Goal: Task Accomplishment & Management: Complete application form

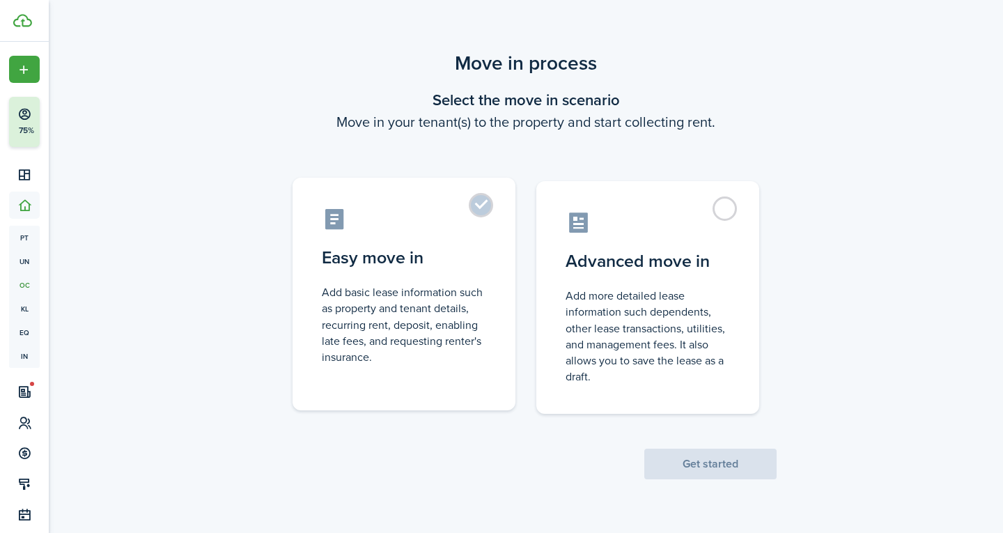
click at [453, 240] on label "Easy move in Add basic lease information such as property and tenant details, r…" at bounding box center [404, 294] width 223 height 233
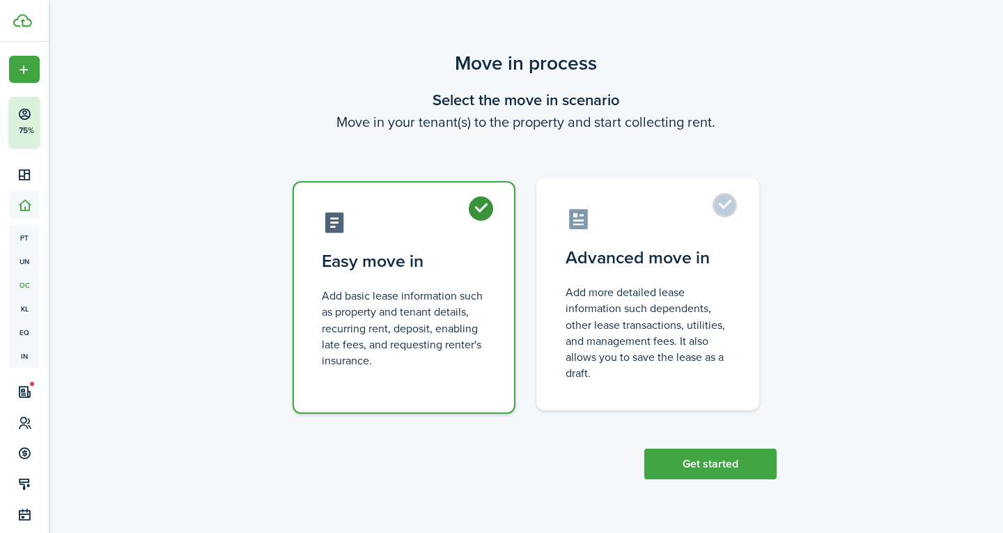
click at [656, 319] on control-radio-card-description "Add more detailed lease information such dependents, other lease transactions, …" at bounding box center [648, 332] width 164 height 97
radio input "false"
radio input "true"
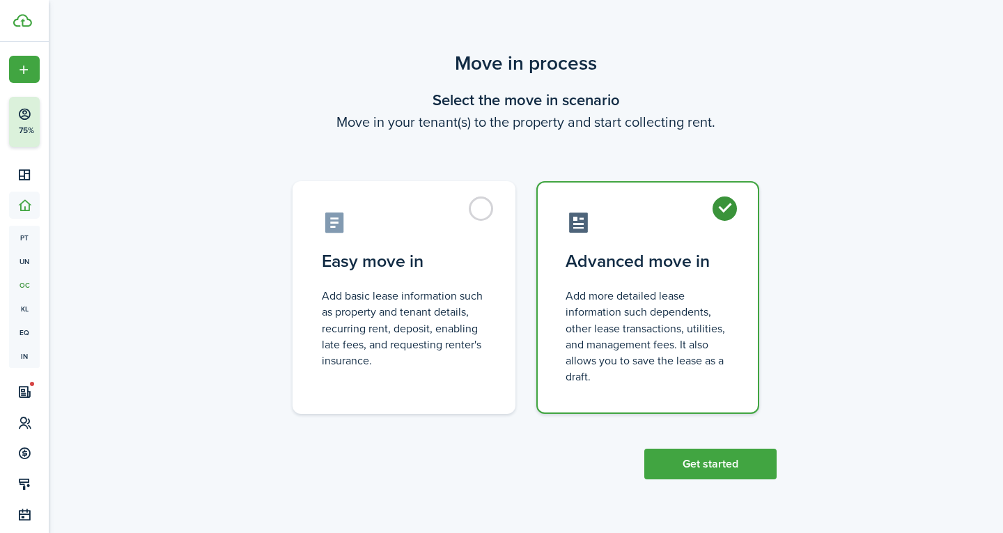
click at [731, 492] on div "Move in process Select the move in scenario Move in your tenant(s) to the prope…" at bounding box center [526, 272] width 954 height 460
click at [724, 475] on button "Get started" at bounding box center [710, 464] width 132 height 31
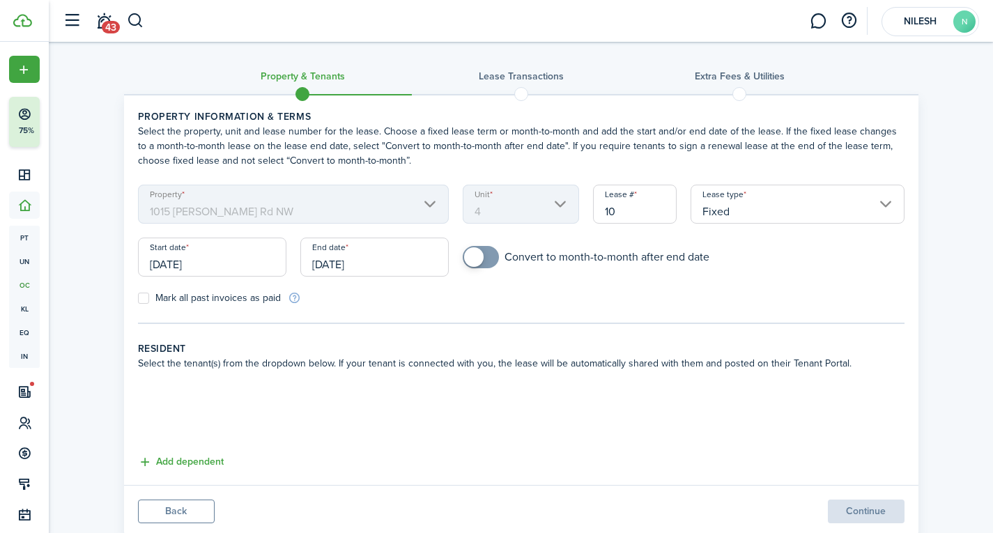
checkbox input "true"
click at [488, 261] on span at bounding box center [481, 257] width 14 height 22
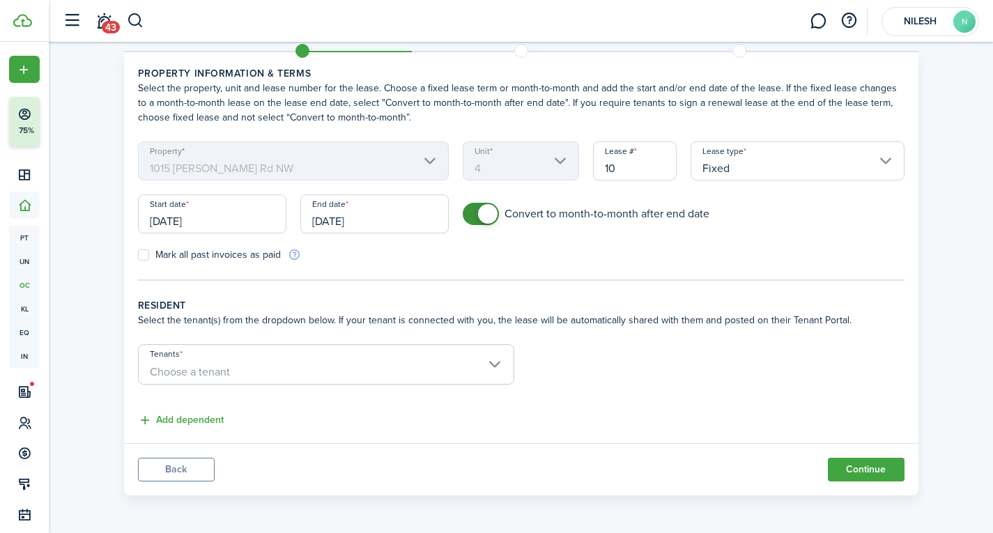
scroll to position [44, 0]
click at [238, 375] on span "Choose a tenant" at bounding box center [326, 371] width 375 height 24
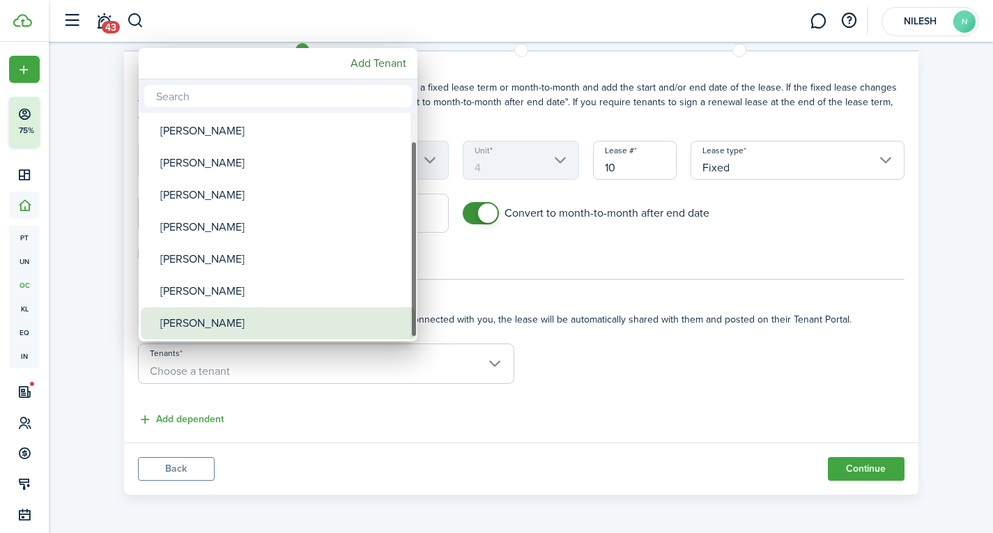
click at [224, 323] on div "[PERSON_NAME]" at bounding box center [283, 323] width 247 height 32
type input "[PERSON_NAME]"
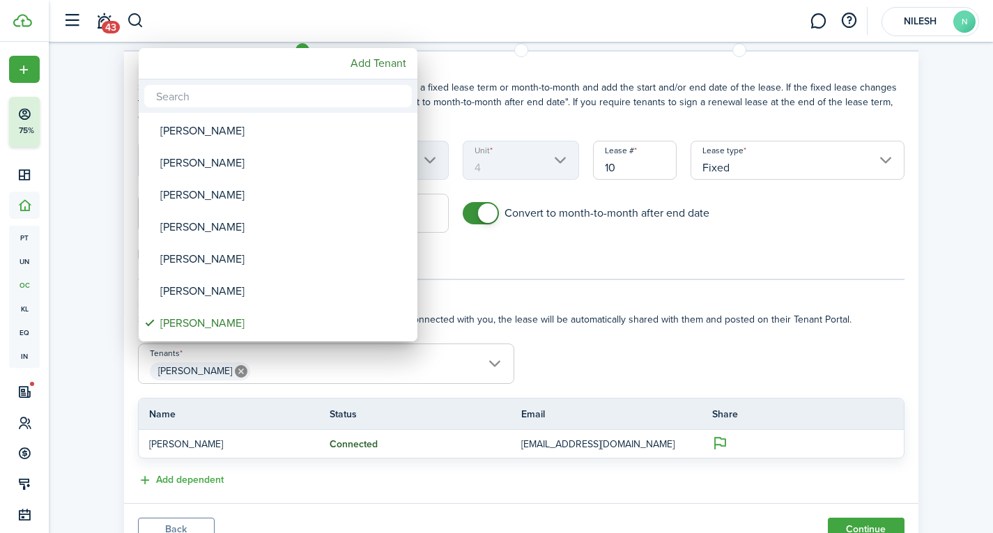
click at [616, 476] on div at bounding box center [497, 267] width 1216 height 756
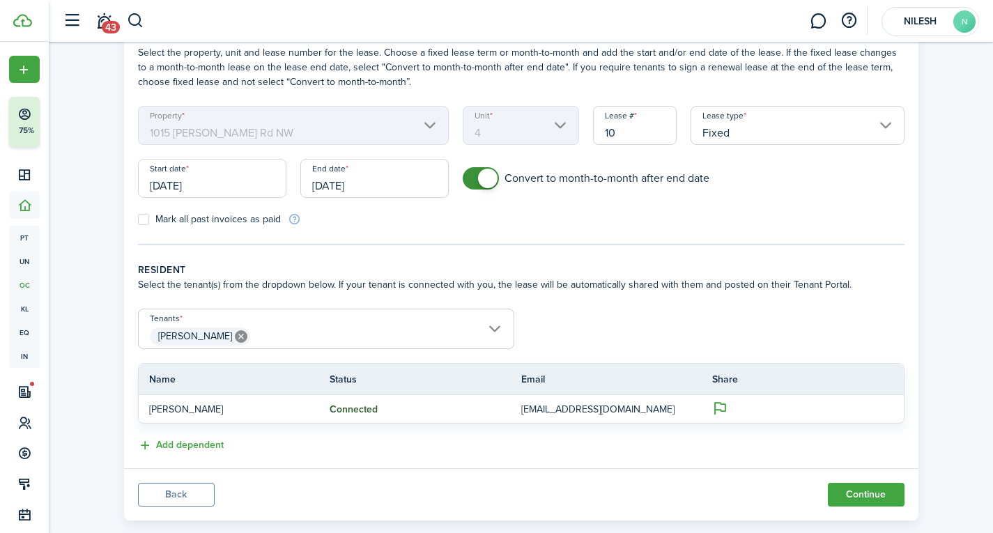
scroll to position [104, 0]
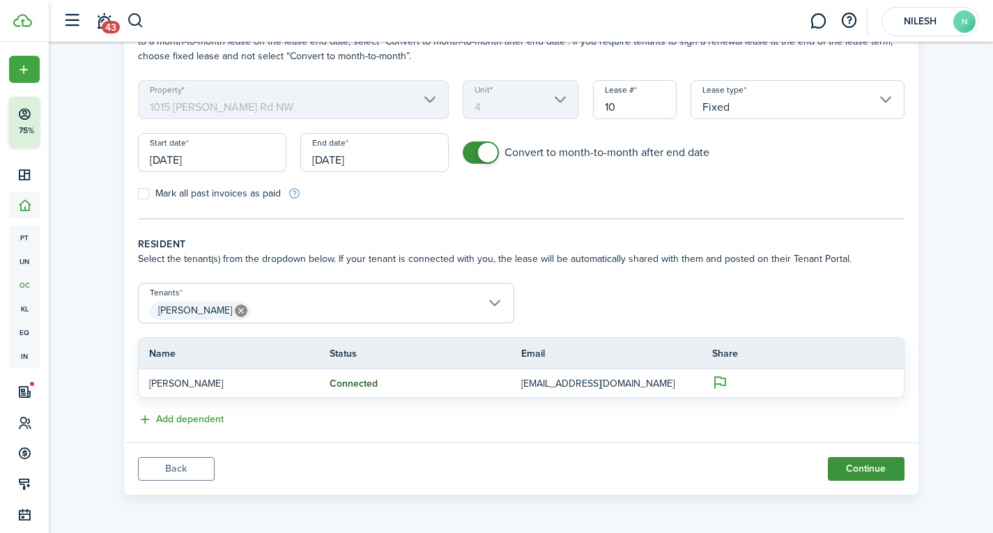
click at [855, 461] on button "Continue" at bounding box center [866, 469] width 77 height 24
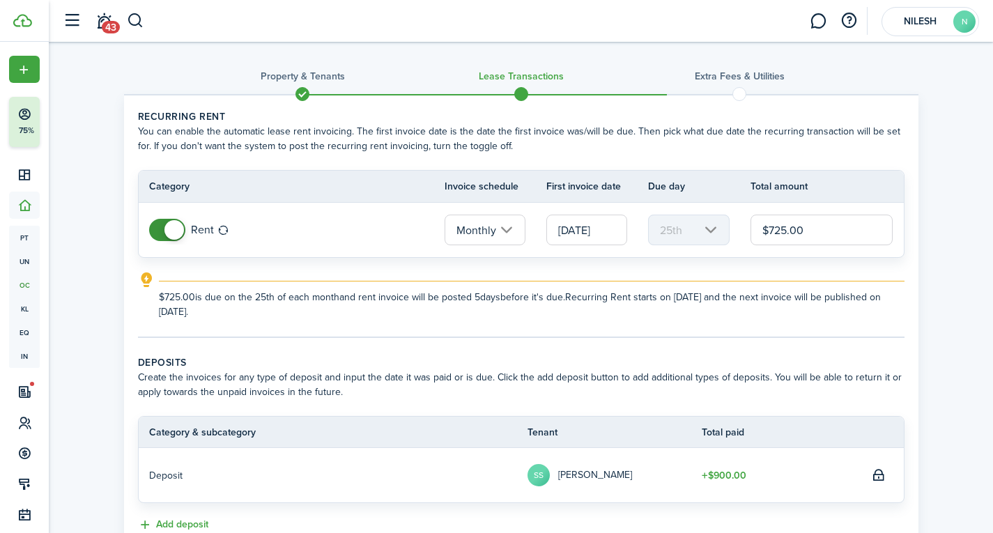
click at [510, 234] on input "Monthly" at bounding box center [484, 230] width 81 height 31
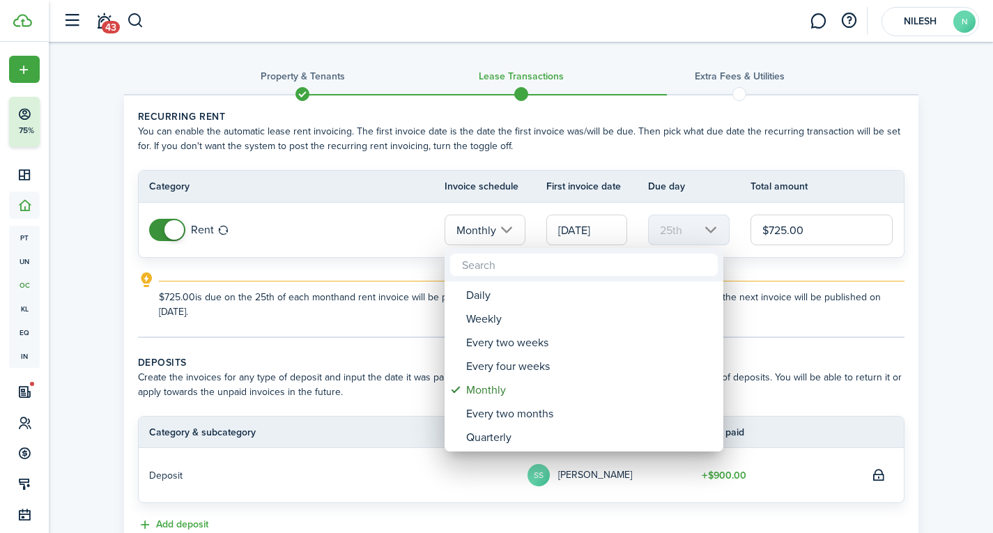
click at [954, 279] on div at bounding box center [497, 267] width 1216 height 756
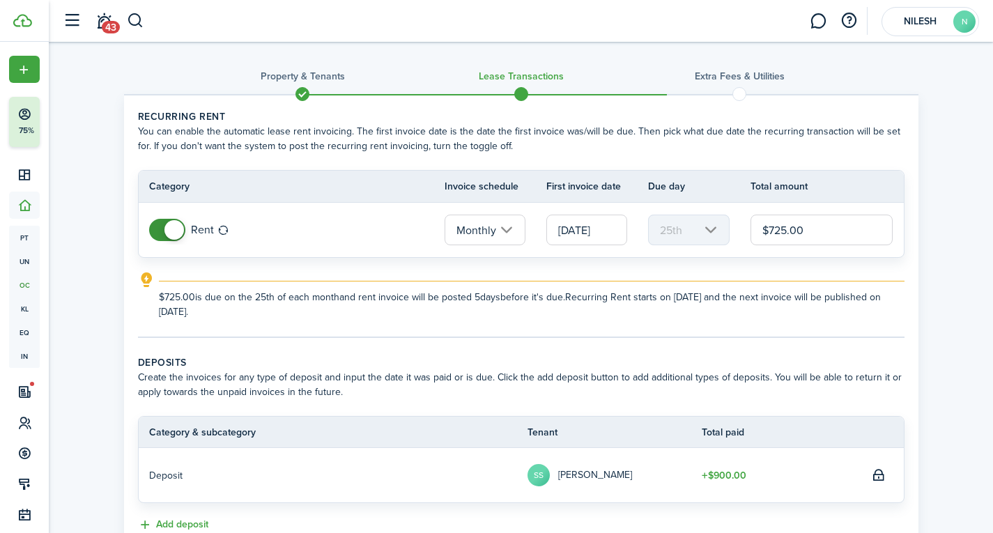
click at [585, 226] on input "[DATE]" at bounding box center [586, 230] width 81 height 31
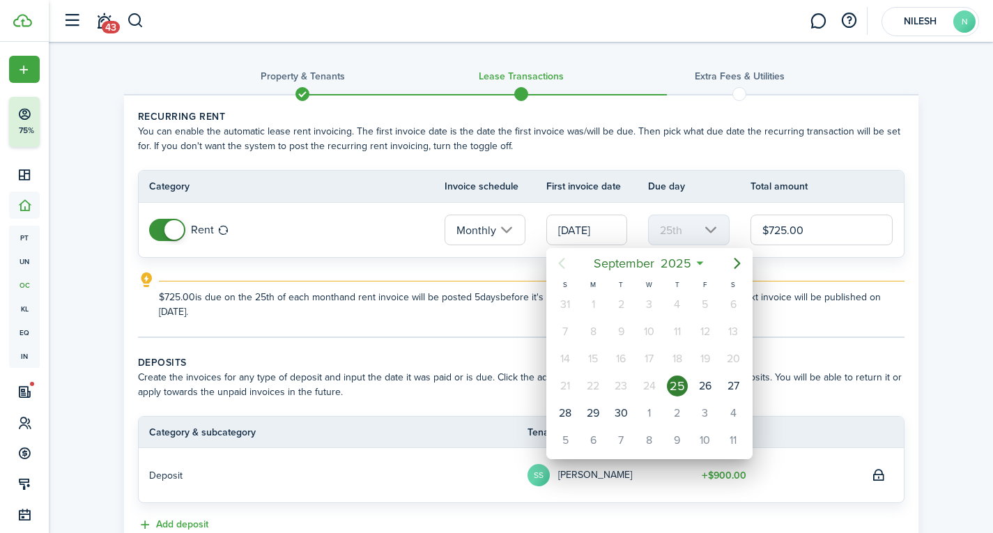
click at [949, 309] on div at bounding box center [497, 267] width 1216 height 756
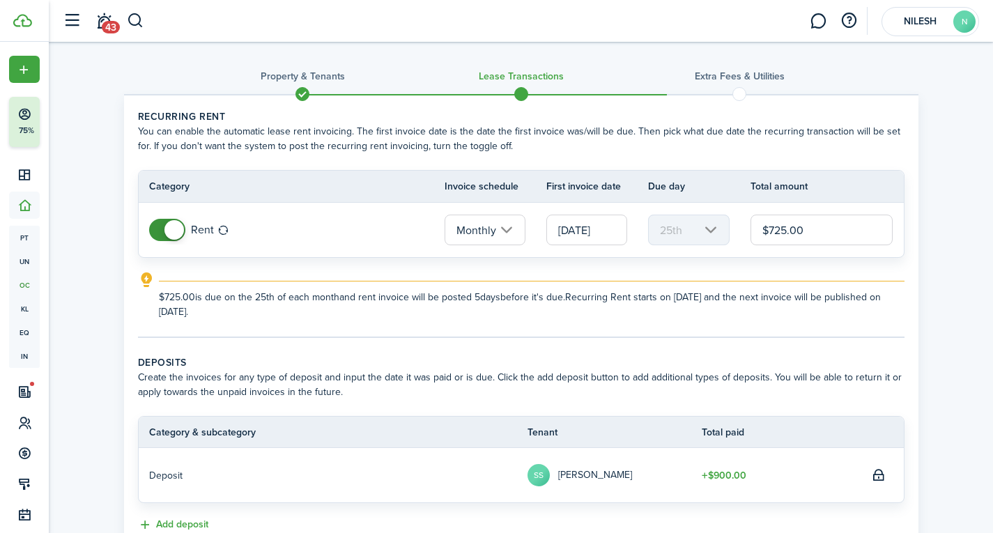
scroll to position [0, 2]
click at [583, 226] on input "[DATE]" at bounding box center [586, 230] width 81 height 31
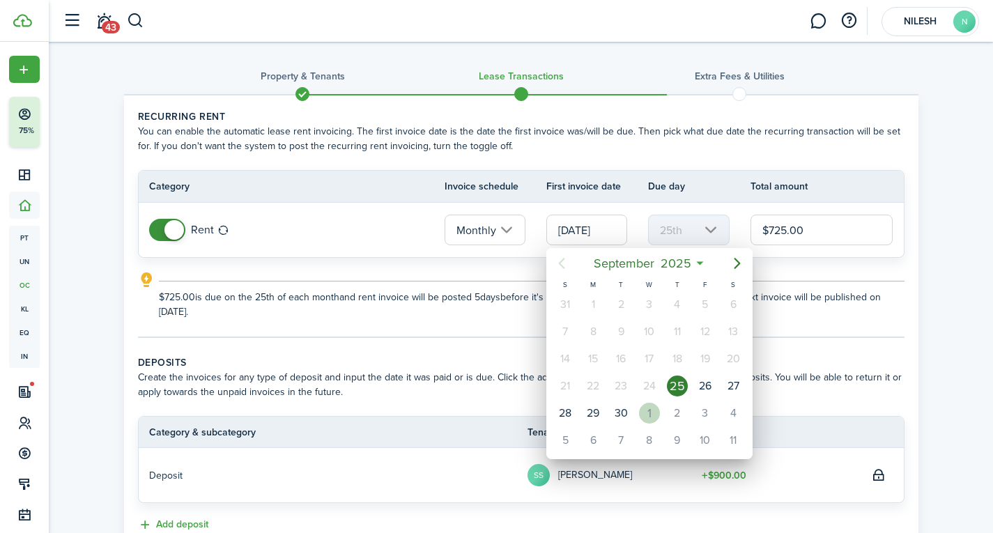
click at [642, 409] on div "1" at bounding box center [649, 413] width 21 height 21
type input "[DATE]"
type input "1st"
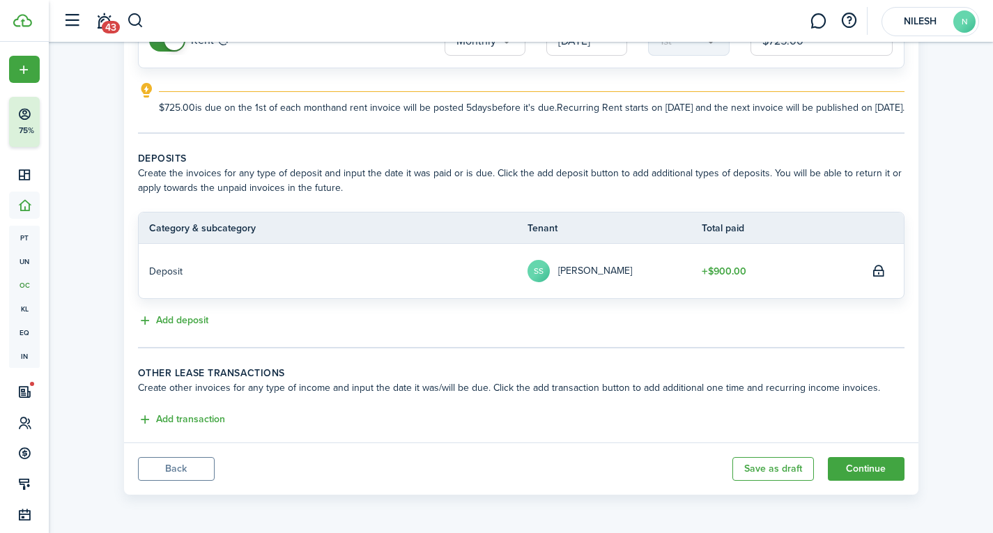
scroll to position [204, 0]
click at [191, 322] on button "Add deposit" at bounding box center [173, 321] width 70 height 16
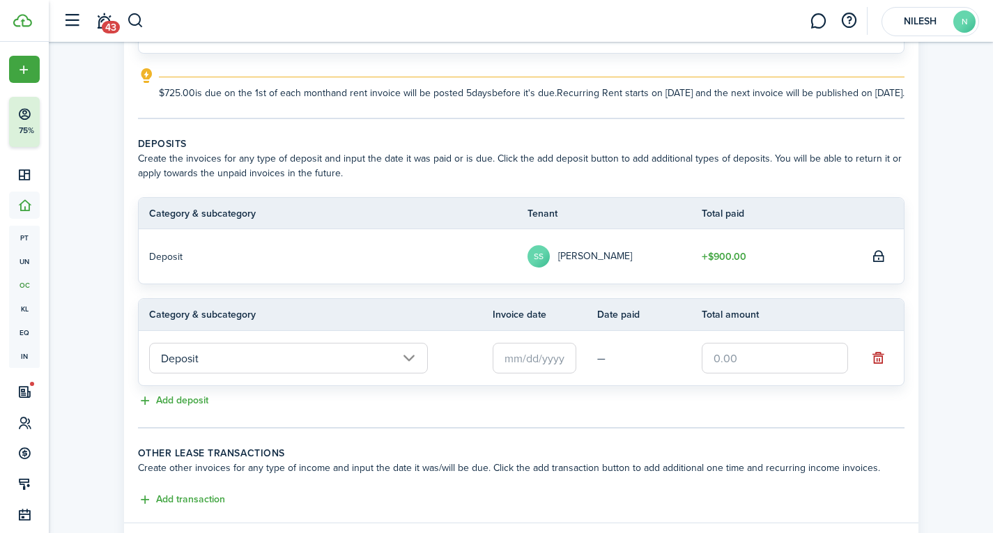
click at [219, 373] on input "Deposit" at bounding box center [288, 358] width 279 height 31
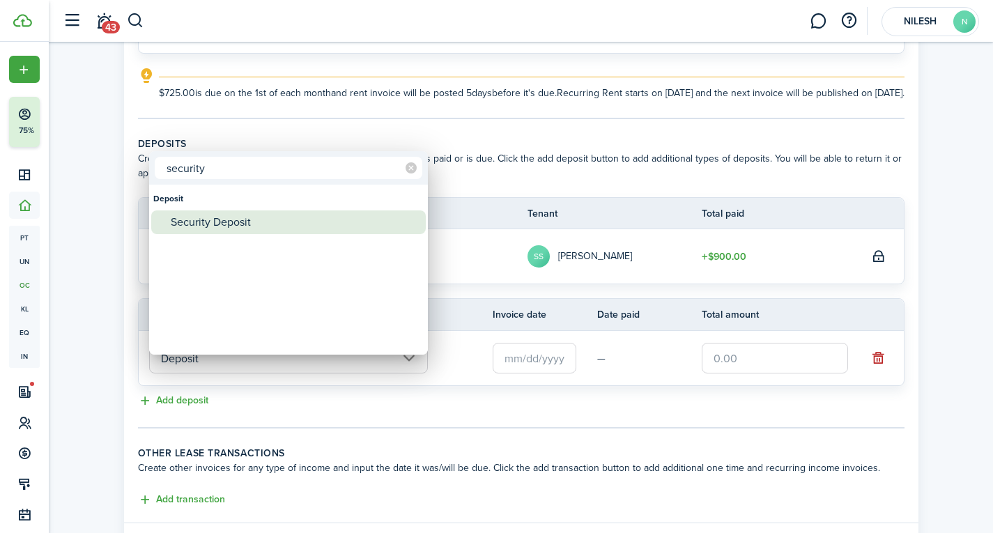
type input "security"
click at [237, 224] on div "Security Deposit" at bounding box center [294, 222] width 247 height 24
type input "Deposit / Security Deposit"
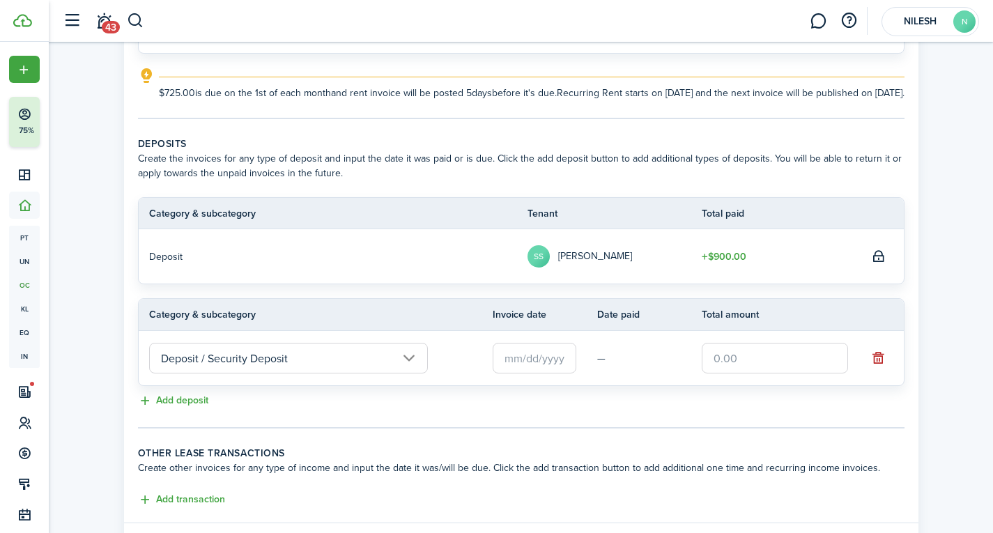
click at [535, 373] on input "text" at bounding box center [534, 358] width 84 height 31
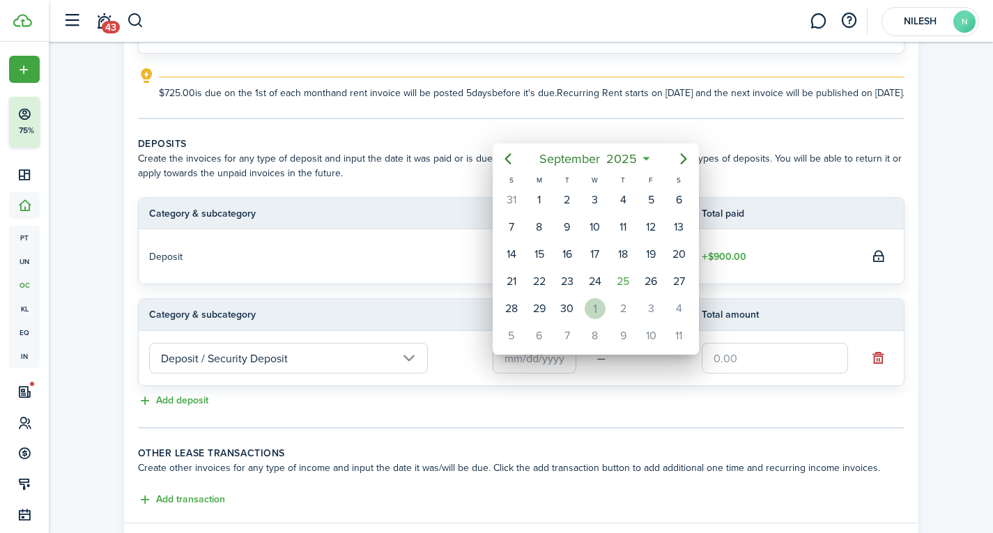
click at [600, 305] on div "1" at bounding box center [594, 308] width 21 height 21
type input "[DATE]"
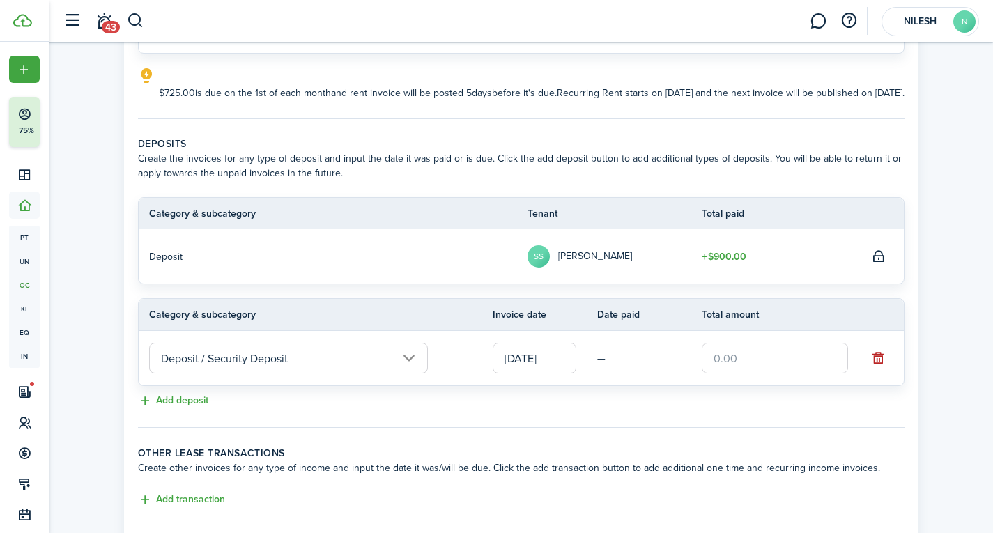
click at [730, 373] on input "text" at bounding box center [774, 358] width 146 height 31
type input "$575.00"
drag, startPoint x: 440, startPoint y: 433, endPoint x: 467, endPoint y: 435, distance: 27.2
click at [443, 428] on tc-wizard-step "Deposits Create the invoices for any type of deposit and input the date it was …" at bounding box center [521, 283] width 766 height 292
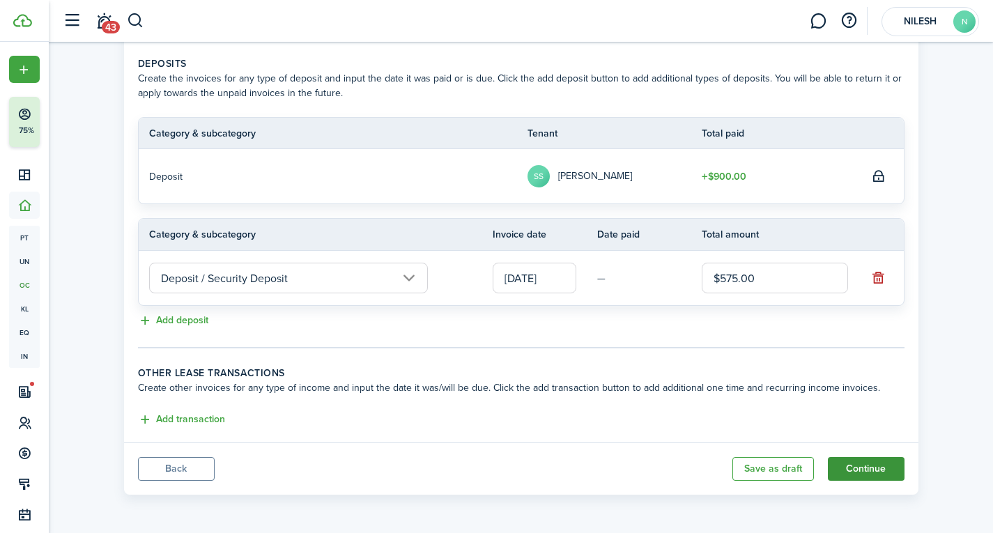
click at [876, 469] on button "Continue" at bounding box center [866, 469] width 77 height 24
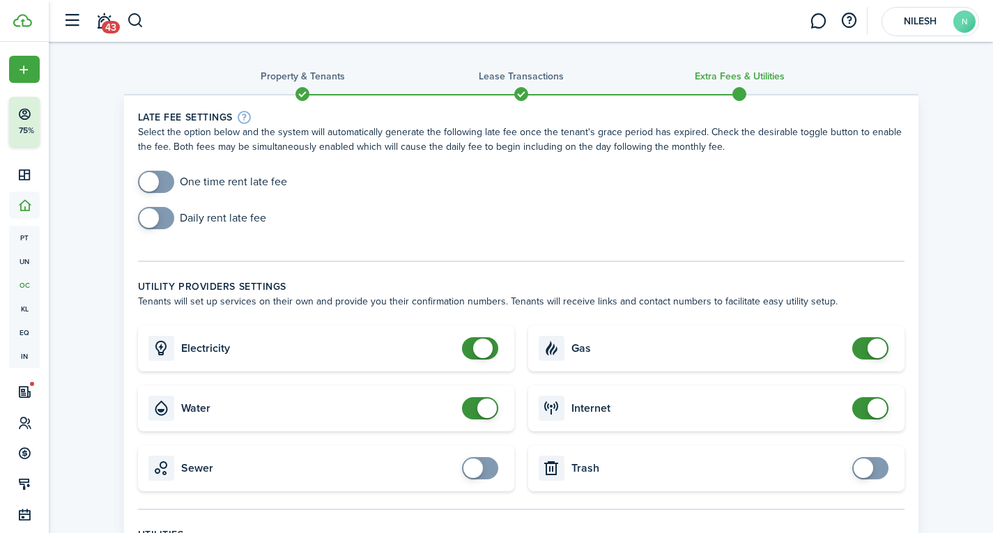
click at [487, 346] on span at bounding box center [480, 348] width 14 height 22
click at [469, 425] on card "Water" at bounding box center [326, 408] width 376 height 46
checkbox input "false"
click at [476, 407] on span at bounding box center [480, 408] width 14 height 22
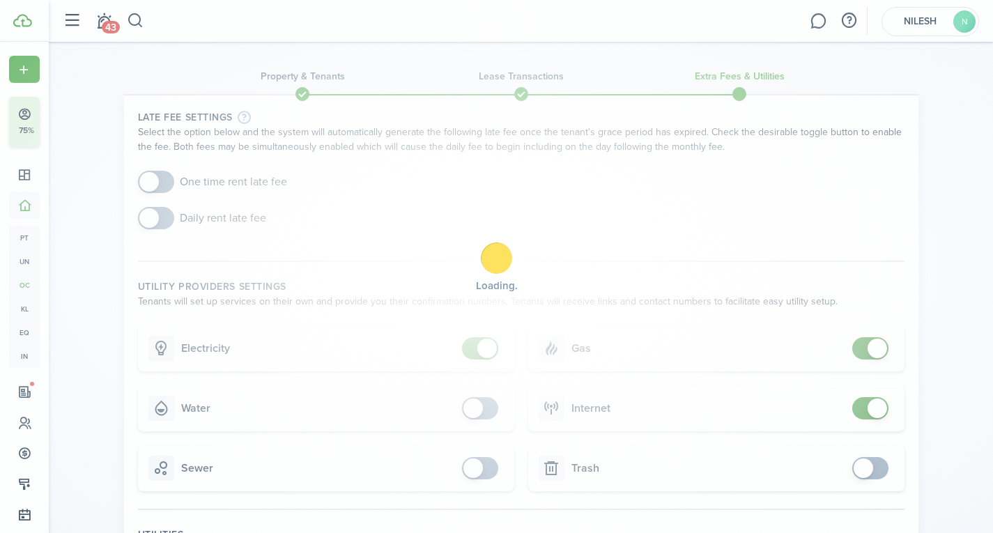
click at [473, 346] on div "Loading" at bounding box center [496, 266] width 993 height 533
click at [616, 202] on div "Loading" at bounding box center [496, 266] width 993 height 533
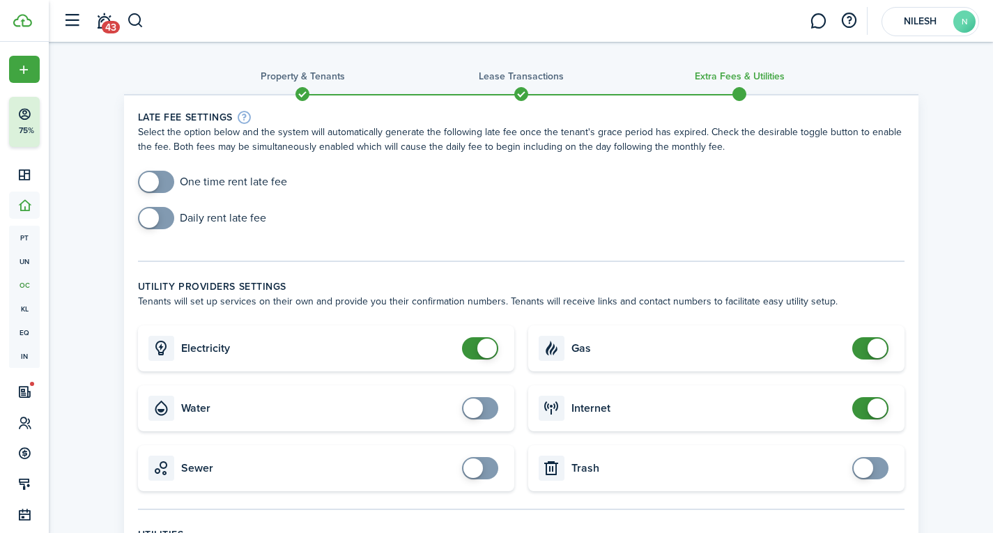
checkbox input "false"
click at [473, 356] on span at bounding box center [480, 348] width 14 height 22
checkbox input "false"
click at [863, 346] on span at bounding box center [870, 348] width 14 height 22
click at [863, 412] on span at bounding box center [870, 408] width 14 height 22
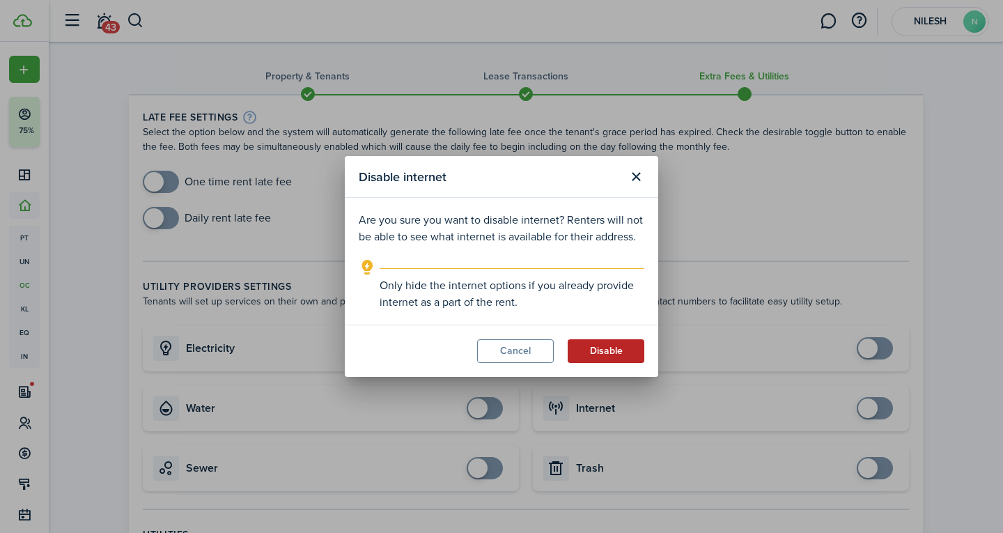
click at [577, 358] on button "Disable" at bounding box center [606, 351] width 77 height 24
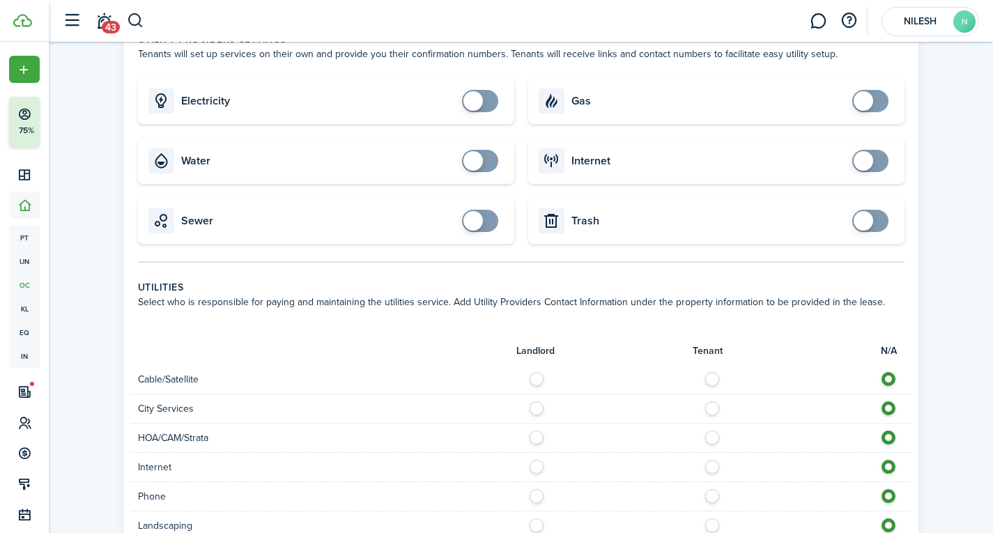
scroll to position [123, 0]
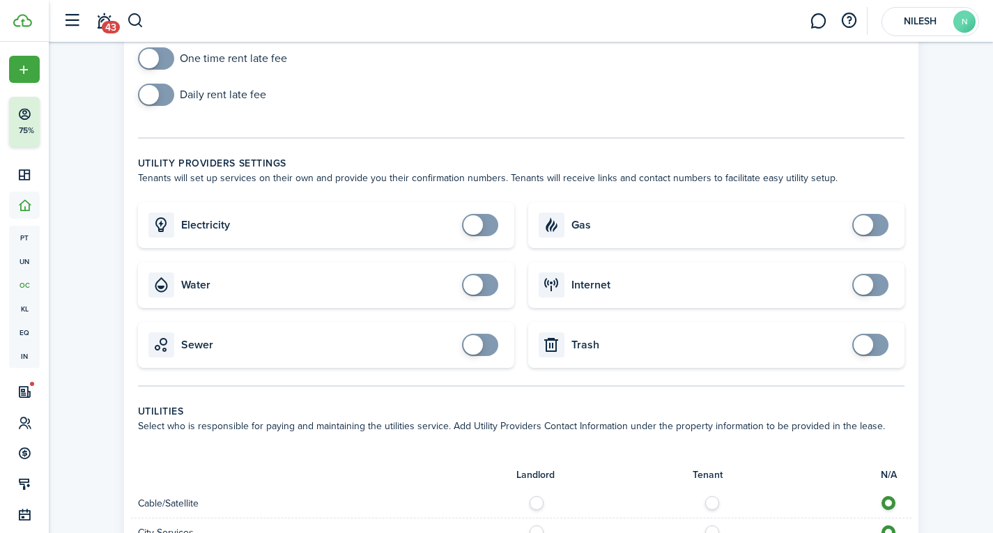
checkbox input "true"
click at [877, 285] on span at bounding box center [870, 285] width 14 height 22
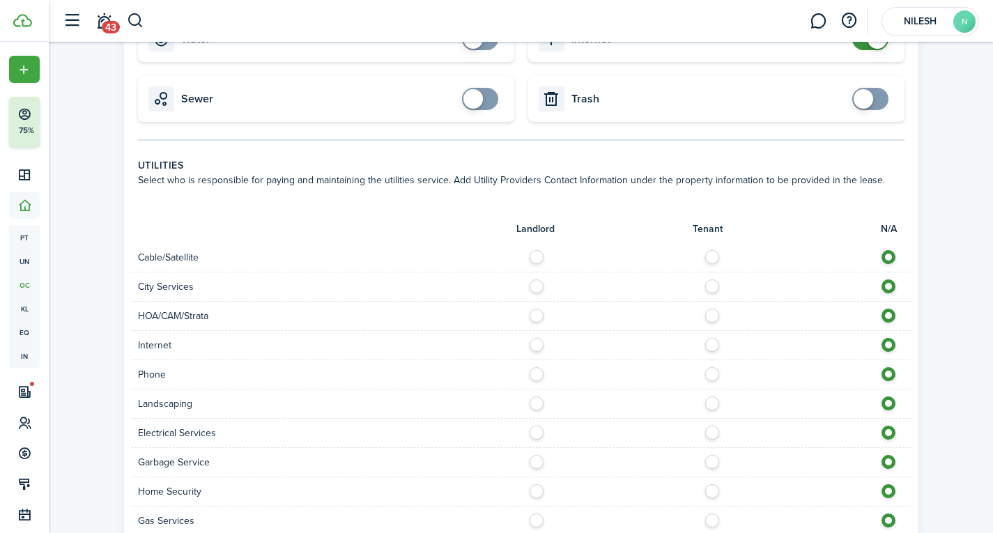
scroll to position [193, 0]
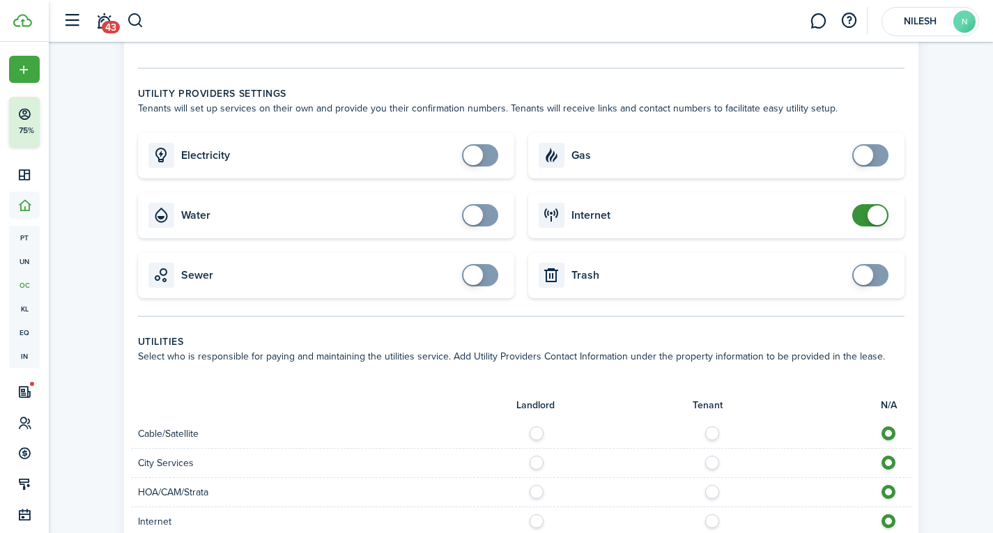
click at [933, 254] on div "Property & Tenants Lease Transactions Extra fees & Utilities Late fee settings …" at bounding box center [521, 419] width 944 height 1140
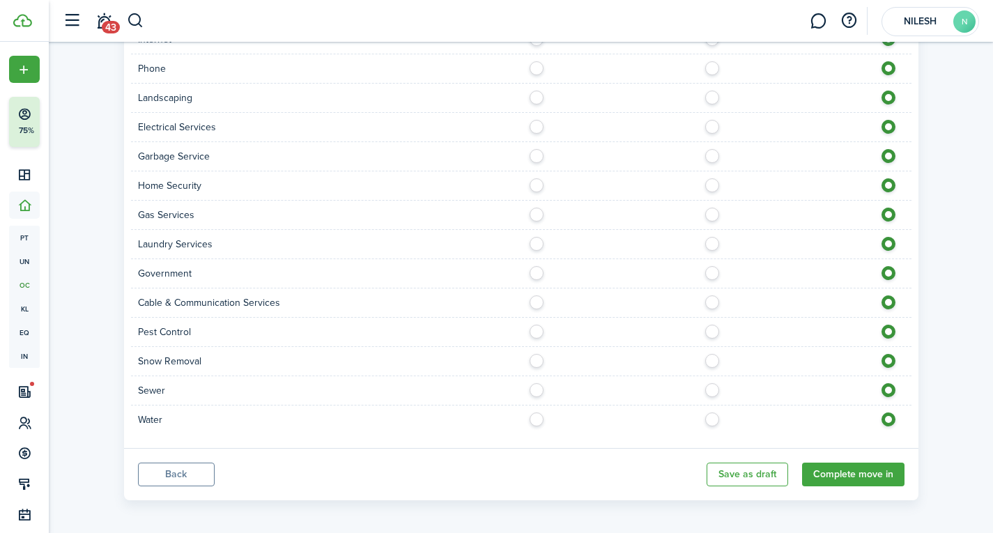
scroll to position [681, 0]
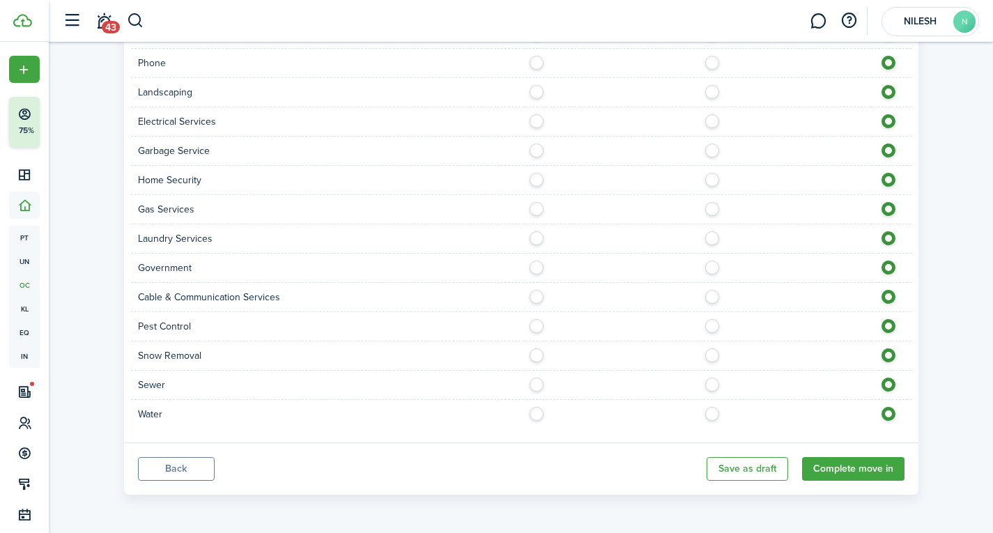
click at [188, 469] on button "Back" at bounding box center [176, 469] width 77 height 24
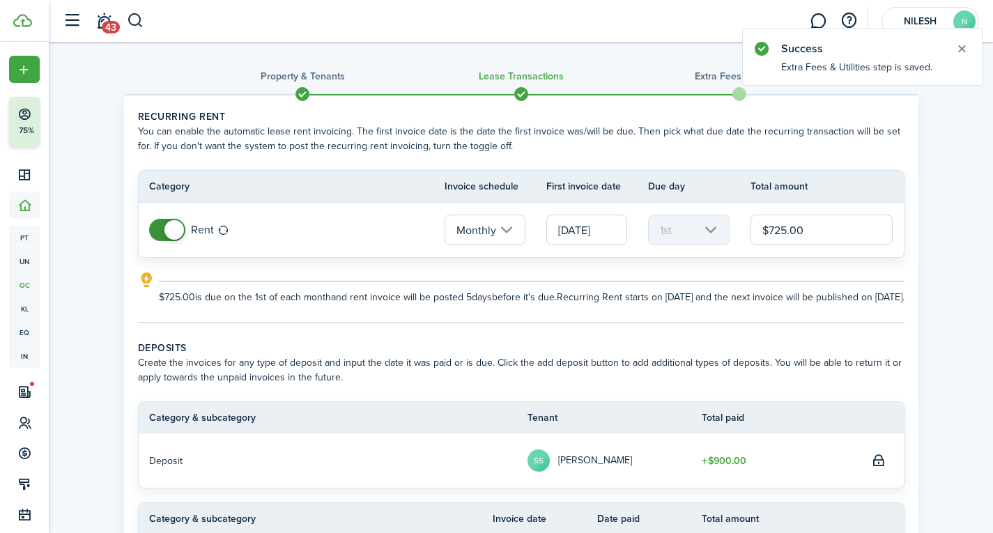
click at [837, 231] on input "$725.00" at bounding box center [821, 230] width 143 height 31
